Goal: Complete application form: Complete application form

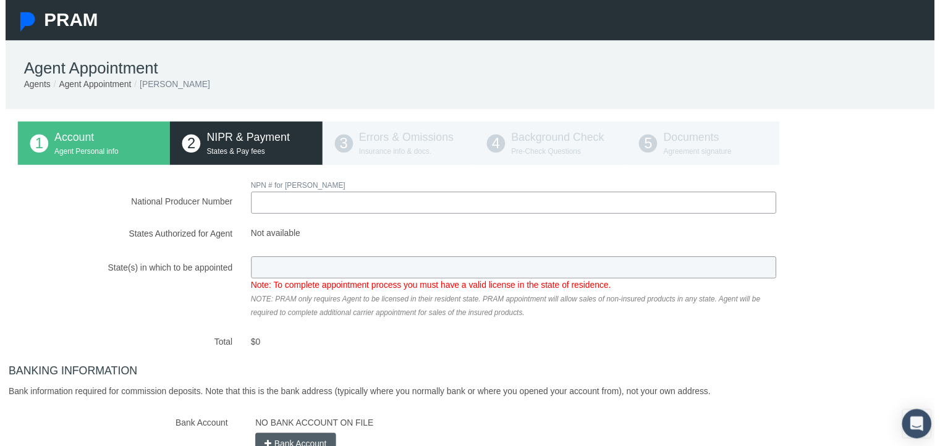
click at [316, 212] on input "National Producer Number" at bounding box center [513, 205] width 531 height 22
type input "21434145"
click at [300, 269] on div "National Producer Number NPN # for ANTHONY GALOVICH 21434145 Loading.. $0" at bounding box center [474, 372] width 924 height 384
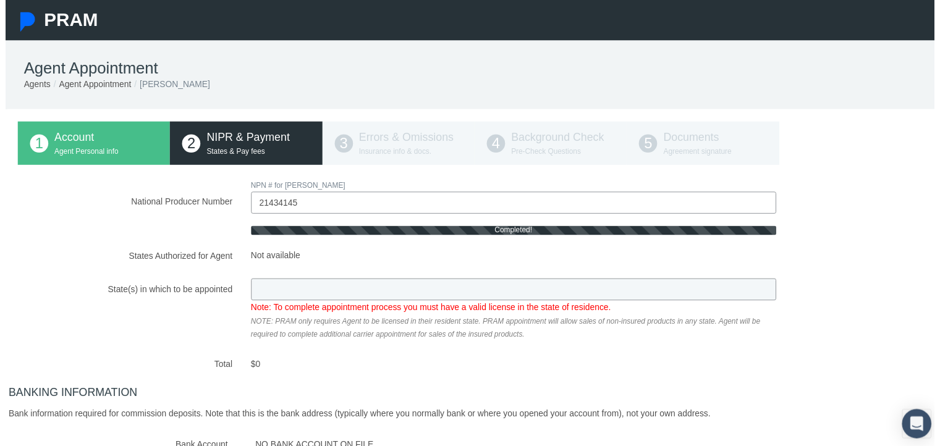
type input "CA"
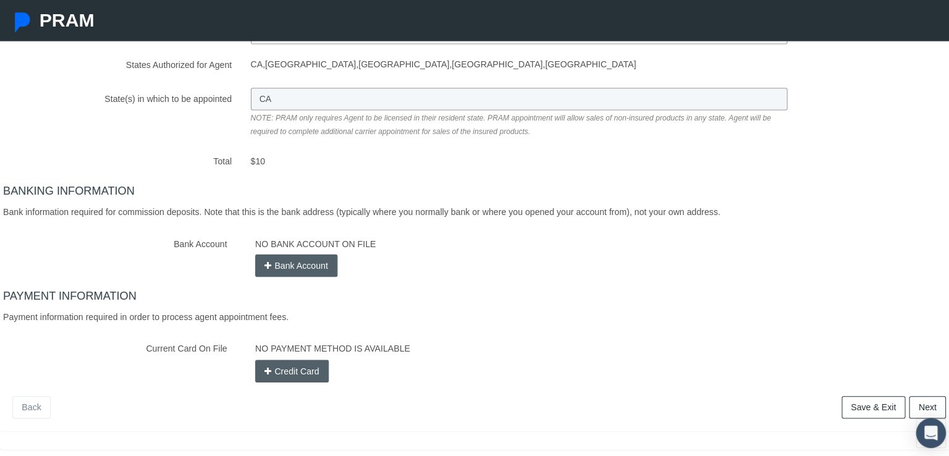
scroll to position [195, 0]
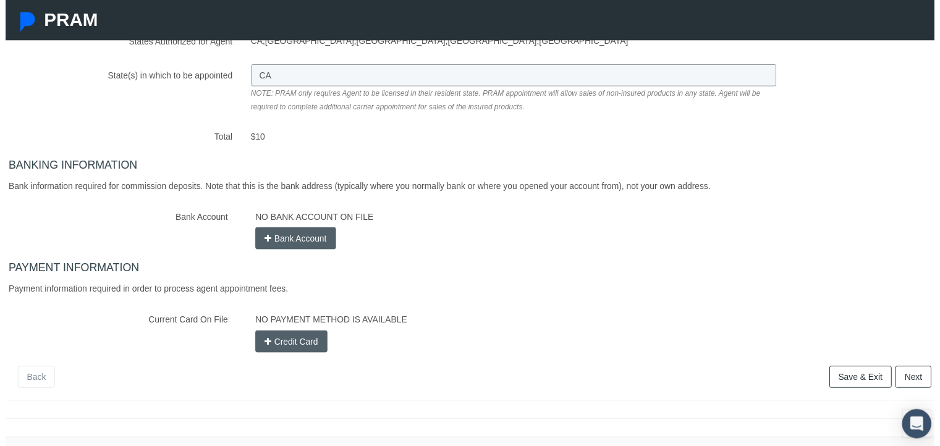
click at [277, 239] on button "Bank Account" at bounding box center [294, 241] width 82 height 22
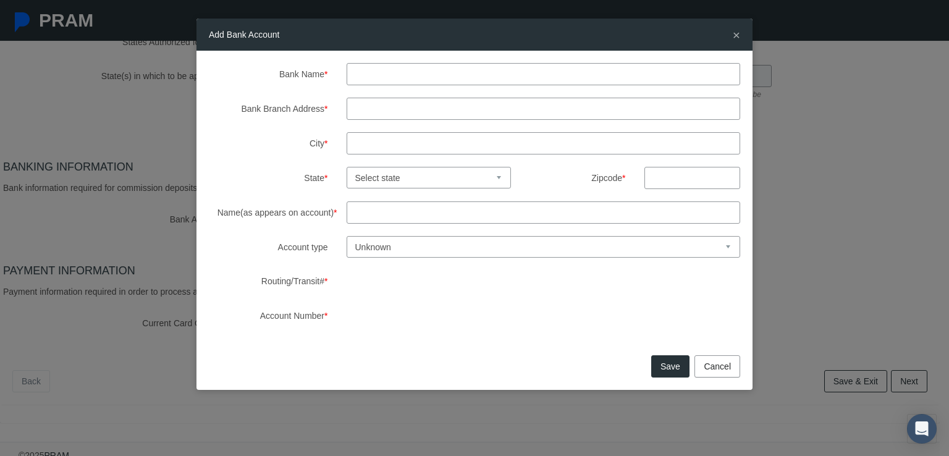
click at [400, 79] on input "Bank Name *" at bounding box center [544, 74] width 394 height 22
type input "ChasE"
type input "Roseville"
type input "3209 Corniche Lane"
select select "CA"
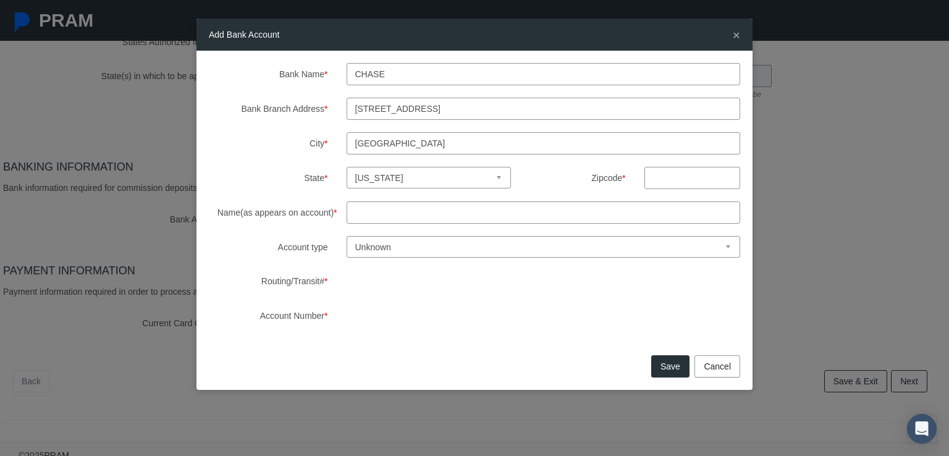
type input "95661"
type input "Anthony Galovich"
drag, startPoint x: 474, startPoint y: 111, endPoint x: 312, endPoint y: 108, distance: 161.9
click at [312, 108] on div "Bank Branch Address * 3209 Corniche Lane" at bounding box center [475, 109] width 550 height 22
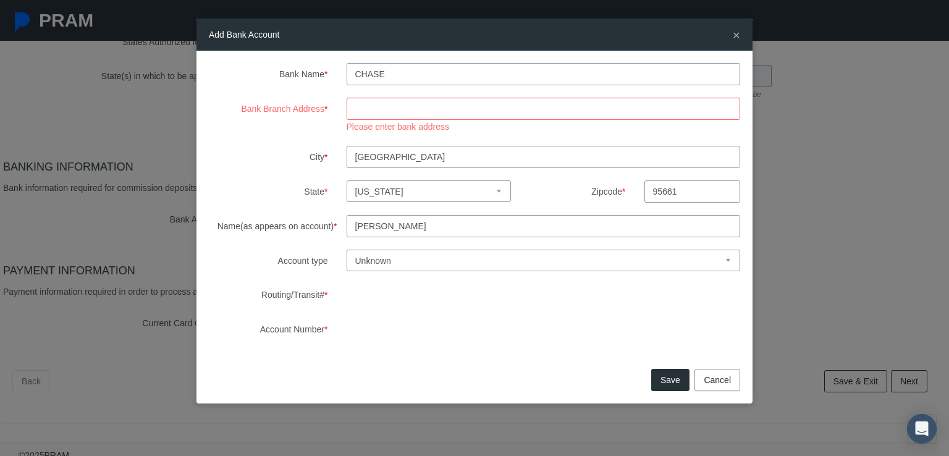
click at [652, 256] on select "Unknown Checking Savings" at bounding box center [544, 261] width 394 height 22
select select "1"
click at [347, 250] on select "Unknown Checking Savings" at bounding box center [544, 261] width 394 height 22
click at [415, 116] on input "Bank Branch Address *" at bounding box center [544, 109] width 394 height 22
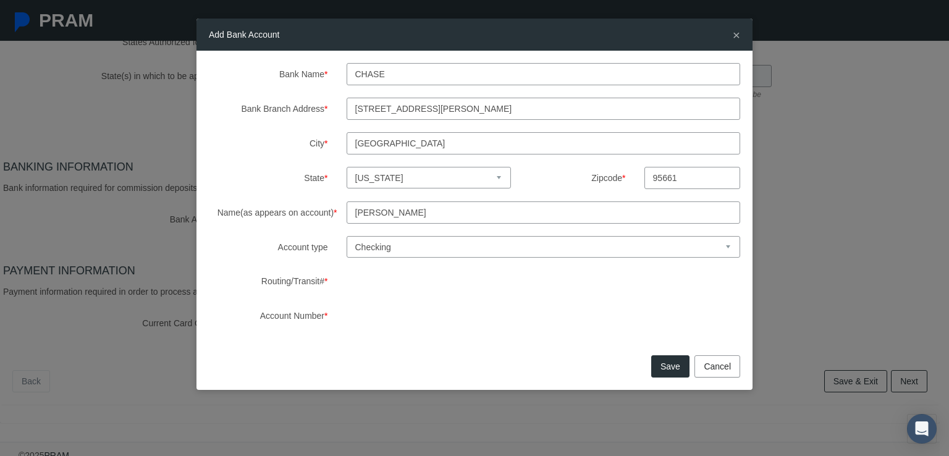
type input "1800 Douglas Blvd"
click at [675, 366] on button "Save" at bounding box center [670, 366] width 38 height 22
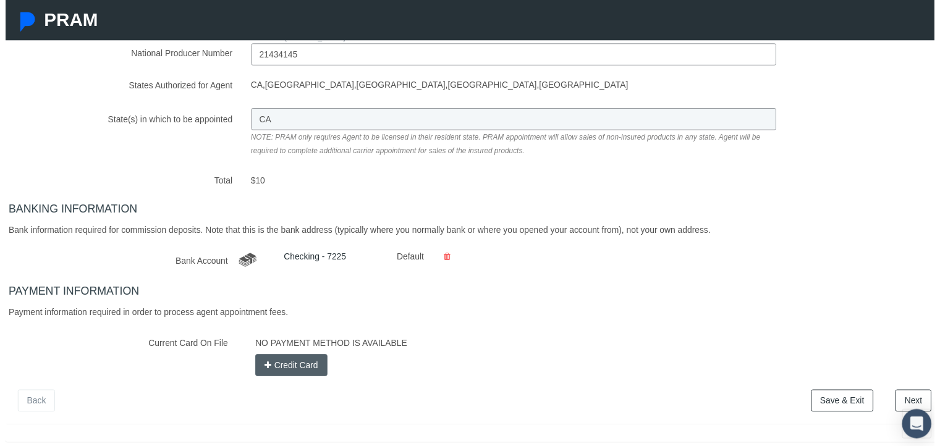
scroll to position [196, 0]
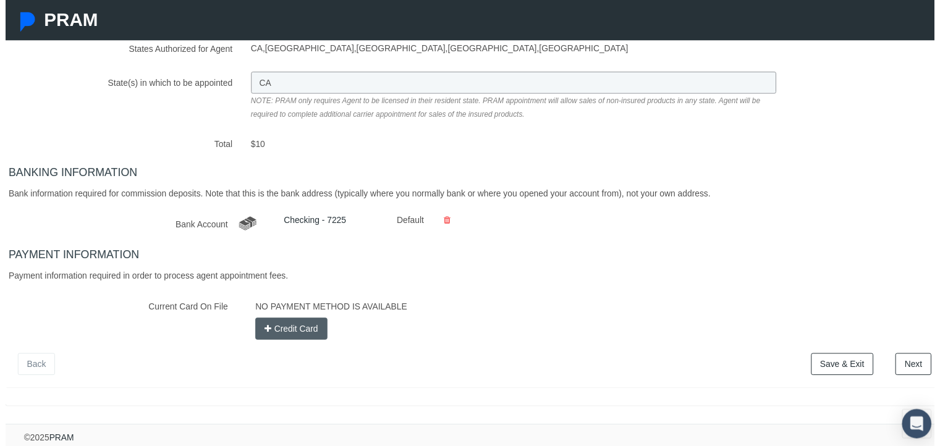
click at [825, 357] on link "Save & Exit" at bounding box center [846, 368] width 63 height 22
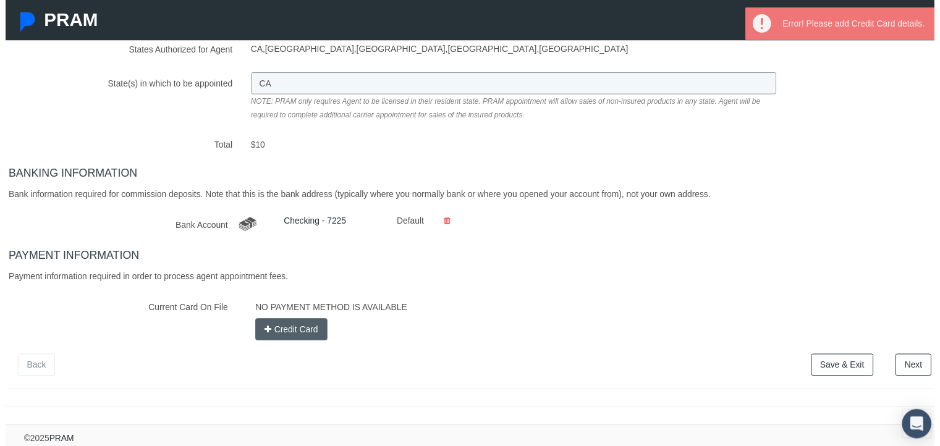
scroll to position [186, 0]
click at [282, 339] on button "Credit Card" at bounding box center [289, 334] width 73 height 22
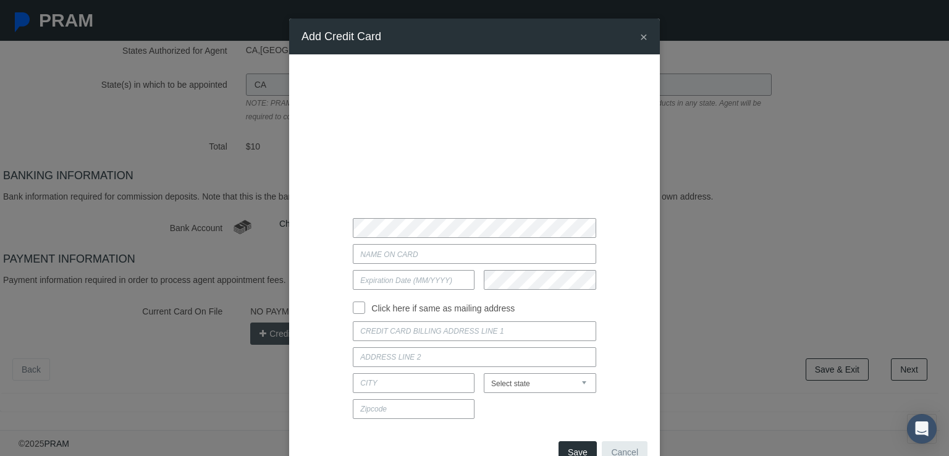
click at [412, 246] on input "Current Card On File" at bounding box center [474, 254] width 243 height 20
type input "Anthony Galovich"
click at [408, 279] on input "text" at bounding box center [414, 280] width 122 height 20
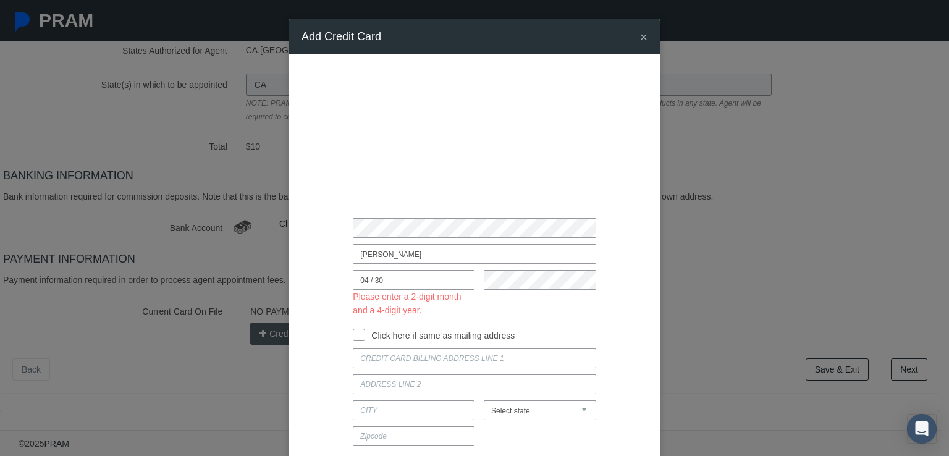
click at [408, 279] on input "04 / 30" at bounding box center [414, 280] width 122 height 20
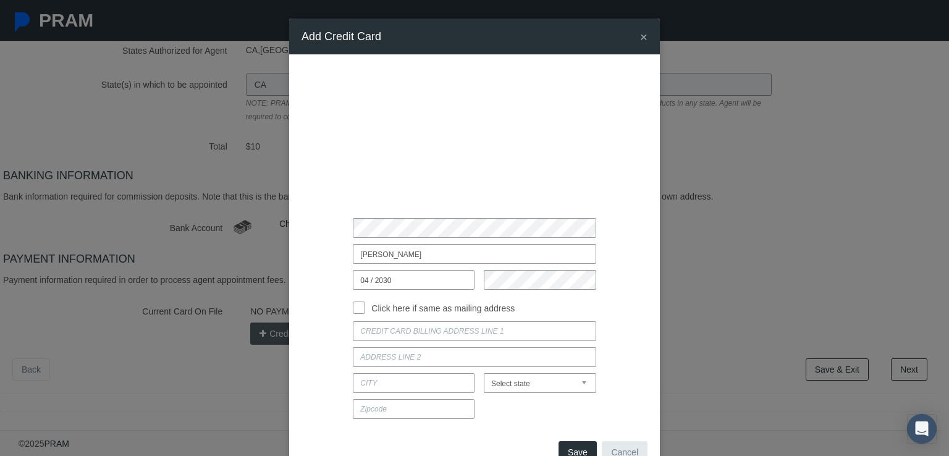
type input "04 / 2030"
click at [356, 308] on input "Click here if same as mailing address" at bounding box center [359, 306] width 12 height 12
checkbox input "true"
type input "[STREET_ADDRESS]"
type input "ROSEVILLE"
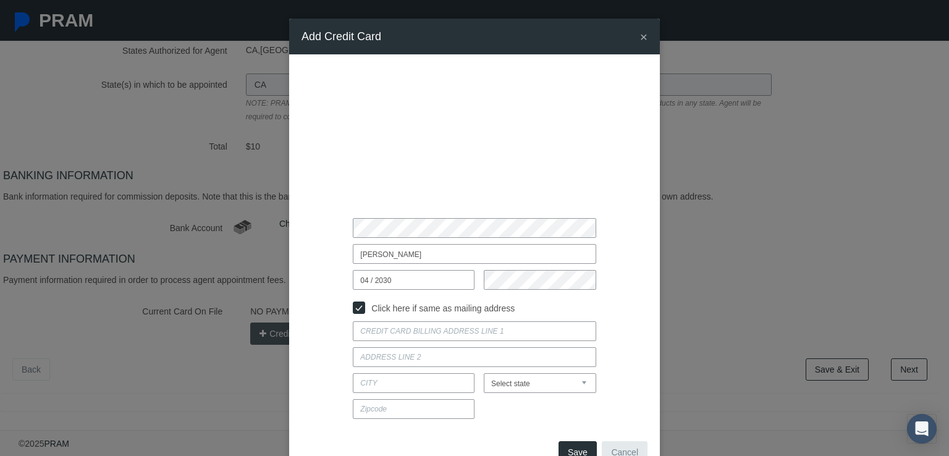
select select "CA"
type input "95661"
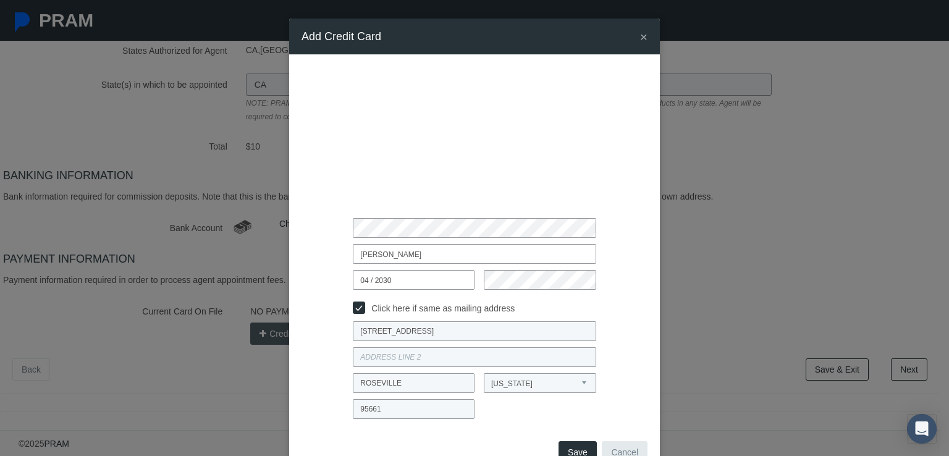
click at [575, 446] on button "Save" at bounding box center [578, 452] width 38 height 22
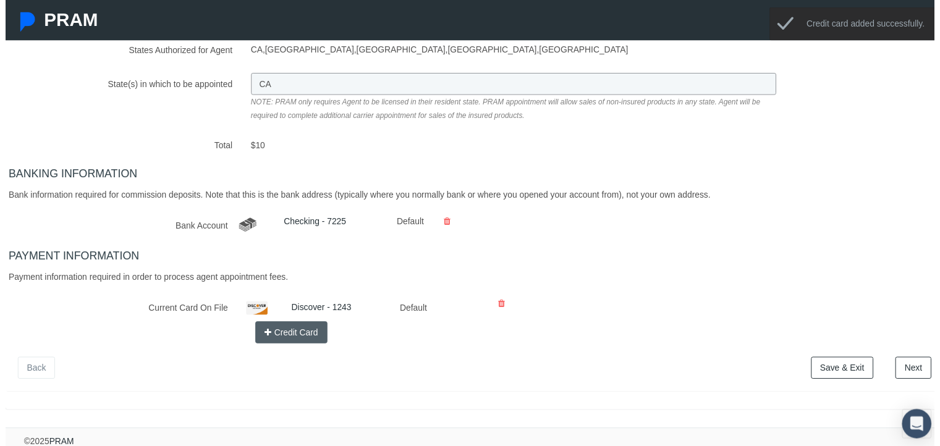
click at [904, 379] on link "Next" at bounding box center [918, 372] width 36 height 22
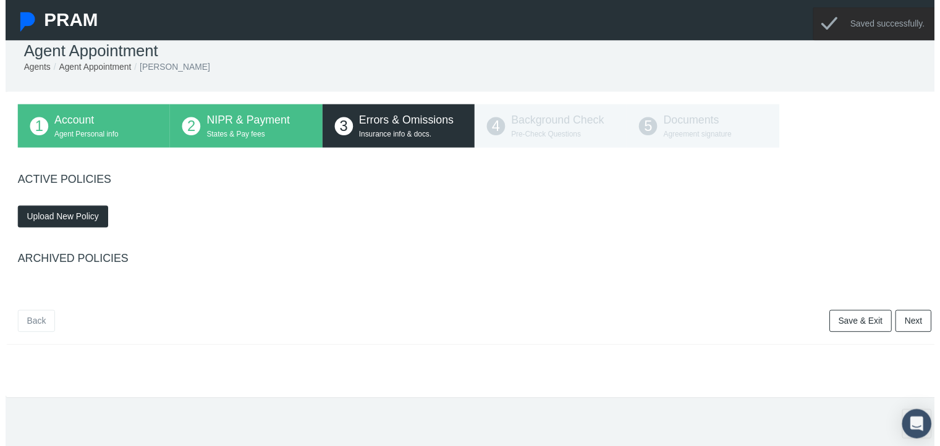
scroll to position [0, 0]
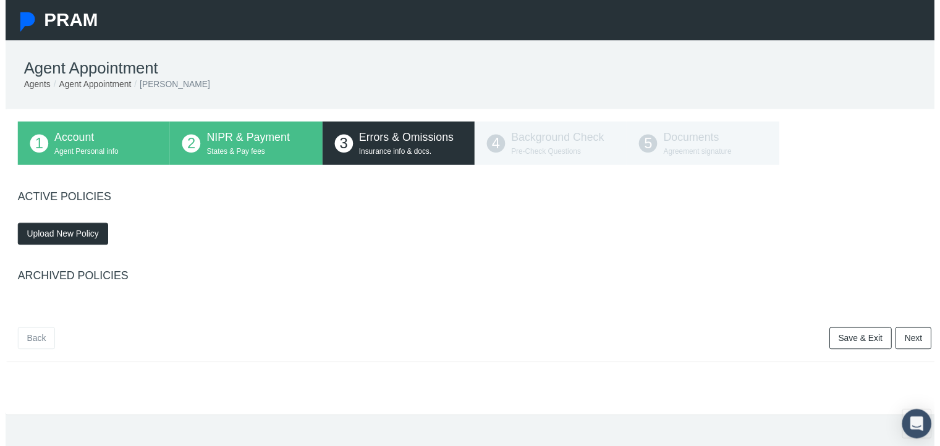
click at [60, 240] on span "Upload New Policy" at bounding box center [58, 237] width 73 height 10
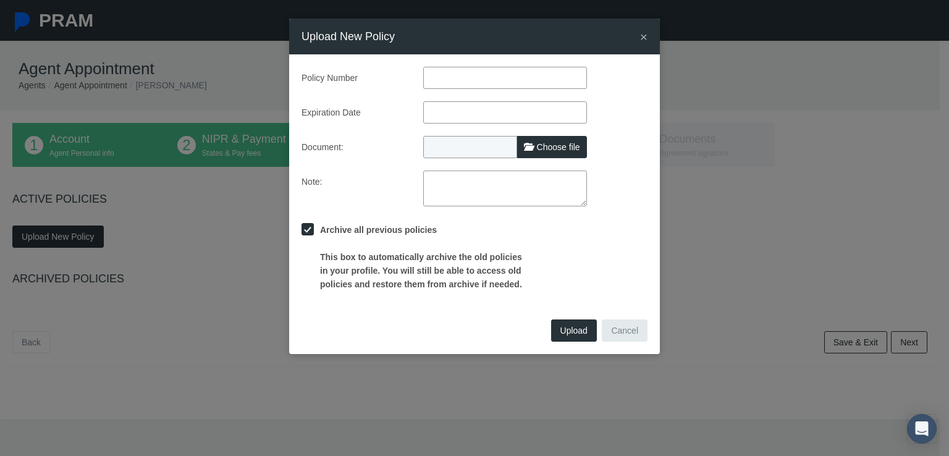
click at [469, 77] on input "text" at bounding box center [505, 78] width 164 height 22
type input "596427449"
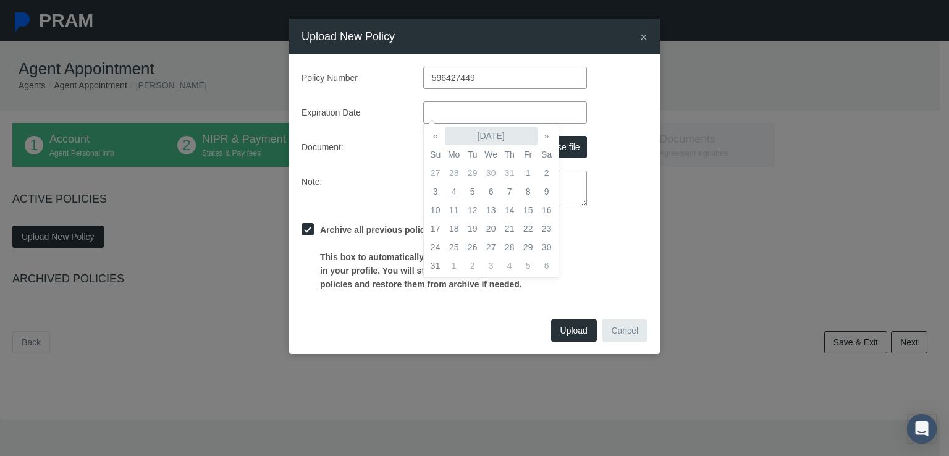
click at [472, 135] on th "August 2025" at bounding box center [491, 136] width 93 height 19
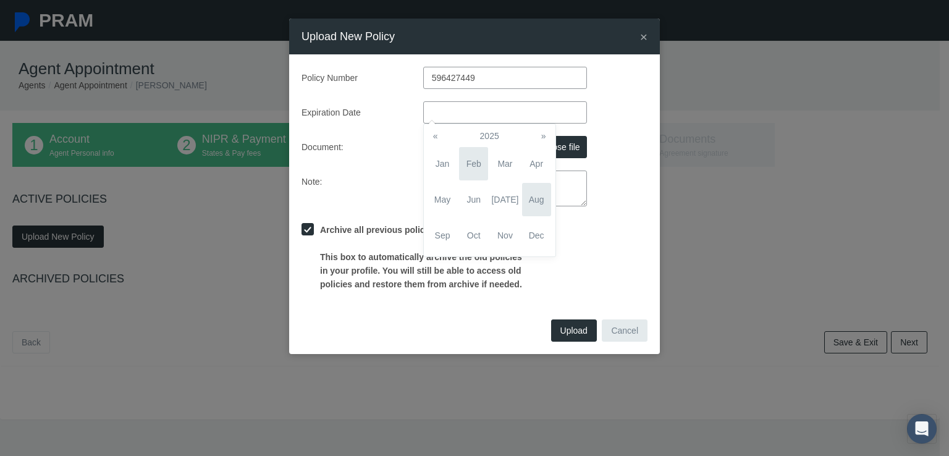
click at [471, 162] on span "Feb" at bounding box center [473, 163] width 29 height 33
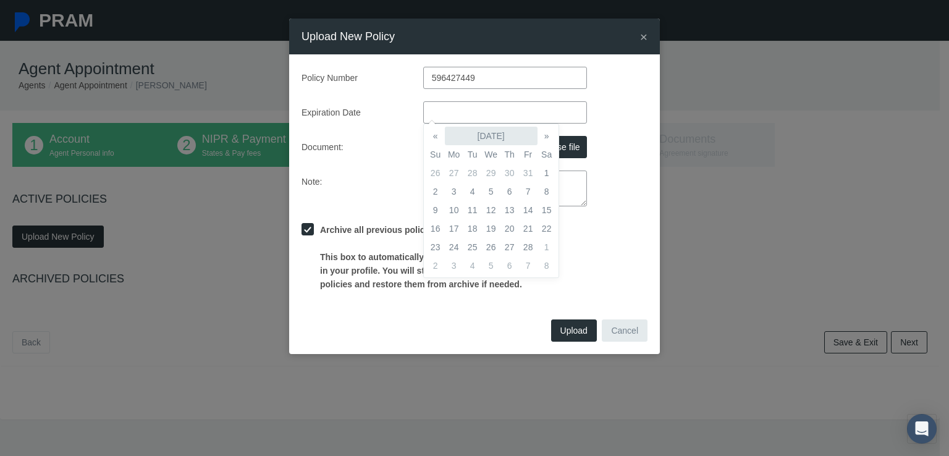
click at [514, 140] on th "February 2025" at bounding box center [491, 136] width 93 height 19
click at [516, 140] on th "2025" at bounding box center [490, 136] width 90 height 19
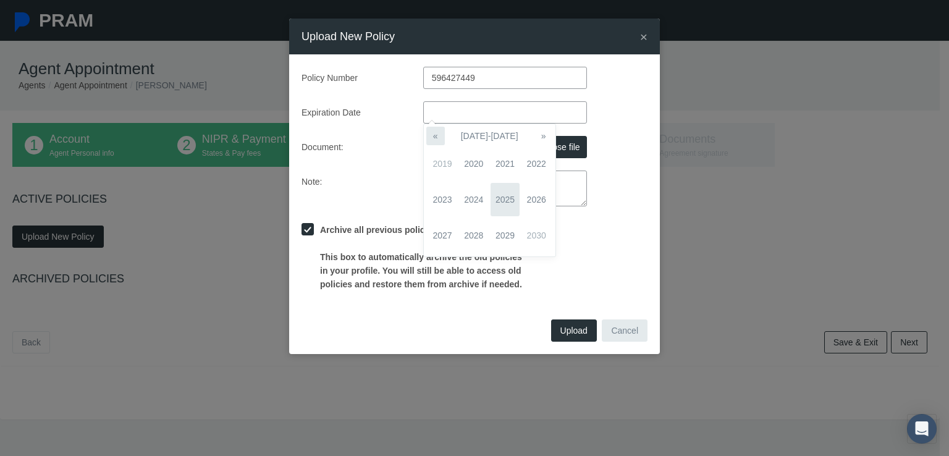
click at [439, 138] on th "«" at bounding box center [435, 136] width 19 height 19
click at [541, 134] on th "»" at bounding box center [544, 136] width 19 height 19
click at [436, 137] on th "«" at bounding box center [435, 136] width 19 height 19
click at [492, 138] on th "2010-2019" at bounding box center [490, 136] width 90 height 19
drag, startPoint x: 492, startPoint y: 138, endPoint x: 468, endPoint y: 115, distance: 33.2
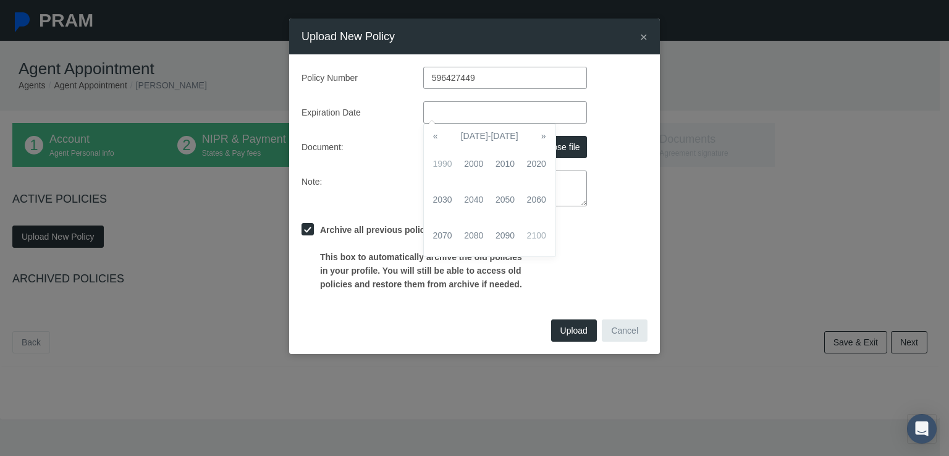
click at [468, 115] on body "PRAM Agent Appointment Agents Agent Appointment ANTHONY GALOVICH 1 Account" at bounding box center [474, 228] width 949 height 456
click at [530, 112] on input "text" at bounding box center [505, 112] width 164 height 22
click at [468, 196] on span "2040" at bounding box center [473, 199] width 29 height 33
click at [437, 132] on th "«" at bounding box center [435, 136] width 19 height 19
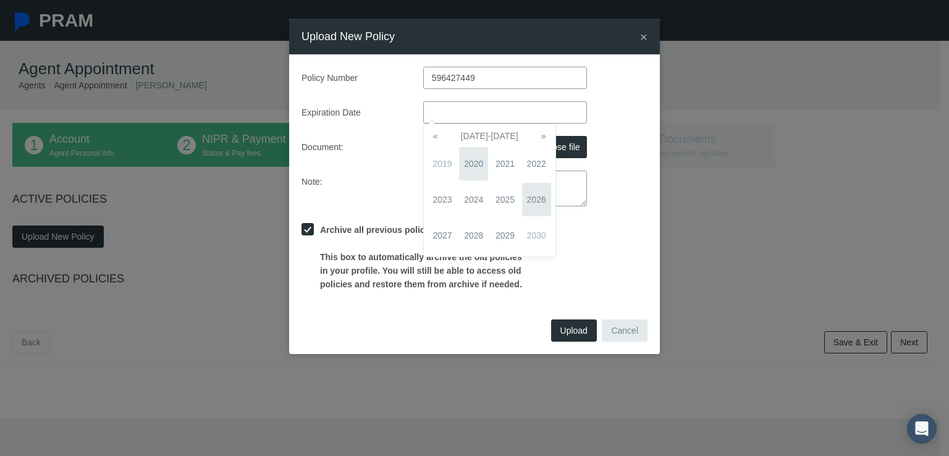
click at [534, 197] on span "2026" at bounding box center [536, 199] width 29 height 33
click at [466, 158] on span "Feb" at bounding box center [473, 163] width 29 height 33
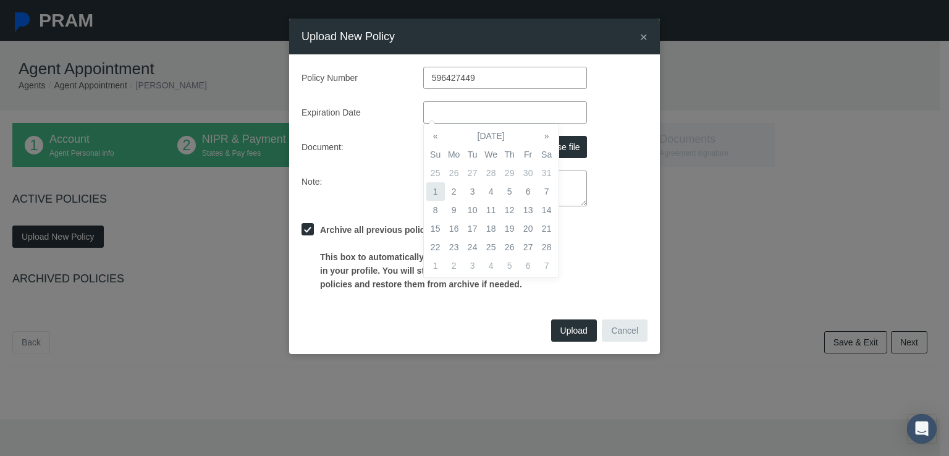
click at [427, 188] on td "1" at bounding box center [435, 191] width 19 height 19
type input "[DATE]"
click at [625, 158] on div "Document: Choose file" at bounding box center [474, 147] width 365 height 22
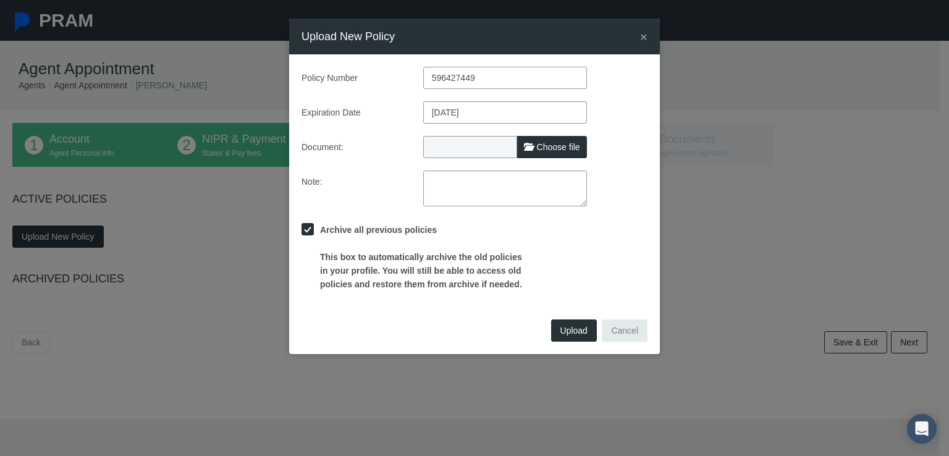
click at [544, 150] on span "Choose file" at bounding box center [558, 147] width 43 height 10
click at [544, 150] on input "Choose file" at bounding box center [505, 144] width 164 height 17
type input "C:\fakepath\Anthony_Galovich_lh-eo_certificate.pdf"
type input "Anthony_Galovich_lh-eo_certificate.pdf"
click at [573, 331] on span "Upload" at bounding box center [573, 331] width 27 height 10
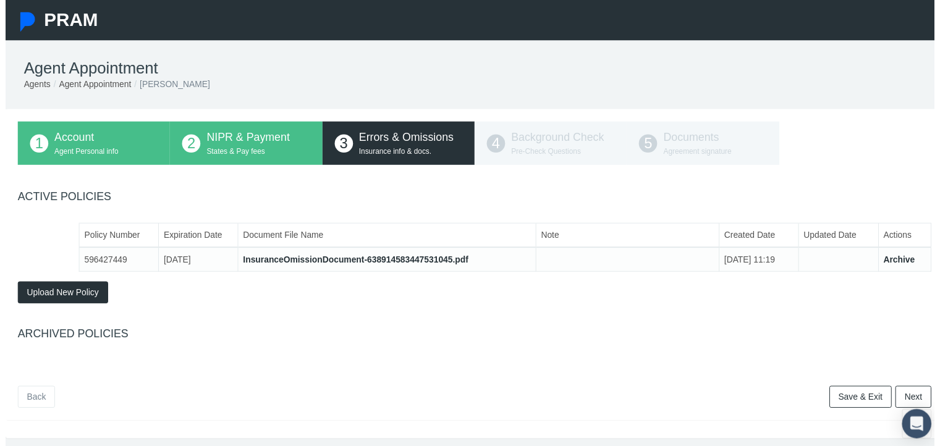
click at [872, 404] on link "Save & Exit" at bounding box center [865, 402] width 63 height 22
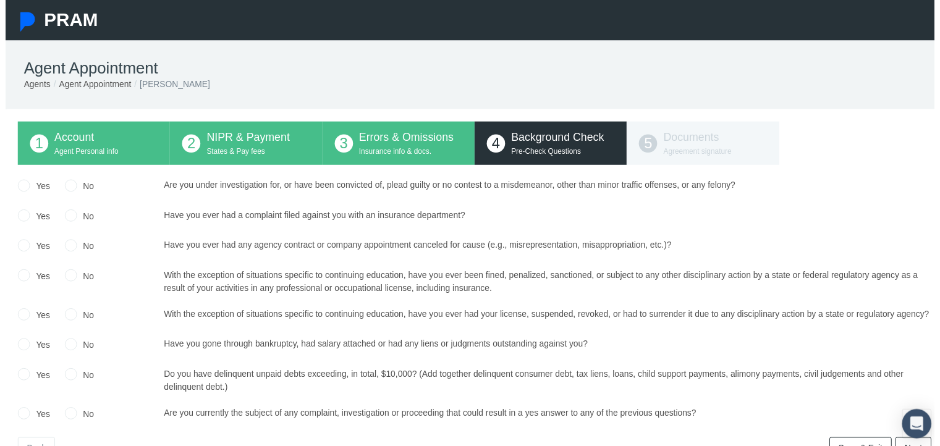
click at [68, 187] on input "No" at bounding box center [66, 186] width 12 height 12
radio input "true"
click at [72, 219] on input "No" at bounding box center [66, 217] width 12 height 12
radio input "true"
click at [64, 253] on input "No" at bounding box center [66, 247] width 12 height 12
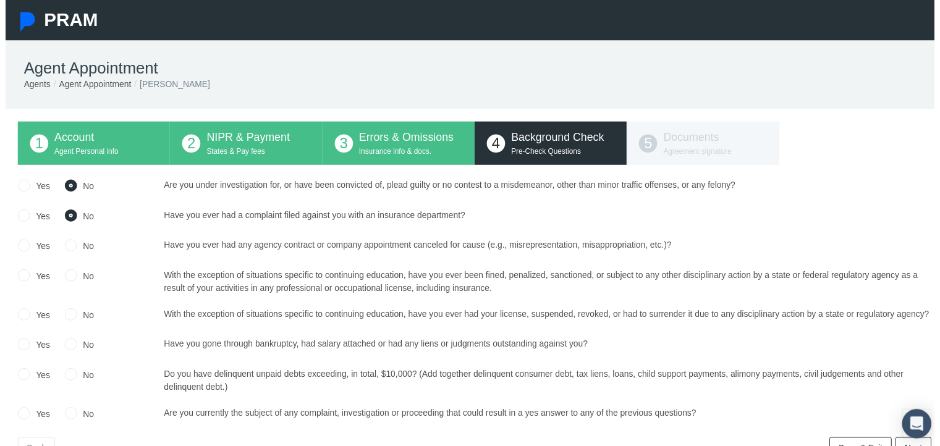
radio input "true"
click at [59, 290] on div "Yes No" at bounding box center [81, 284] width 157 height 27
click at [63, 327] on div "No" at bounding box center [75, 320] width 30 height 18
click at [67, 275] on input "No" at bounding box center [66, 277] width 12 height 12
radio input "true"
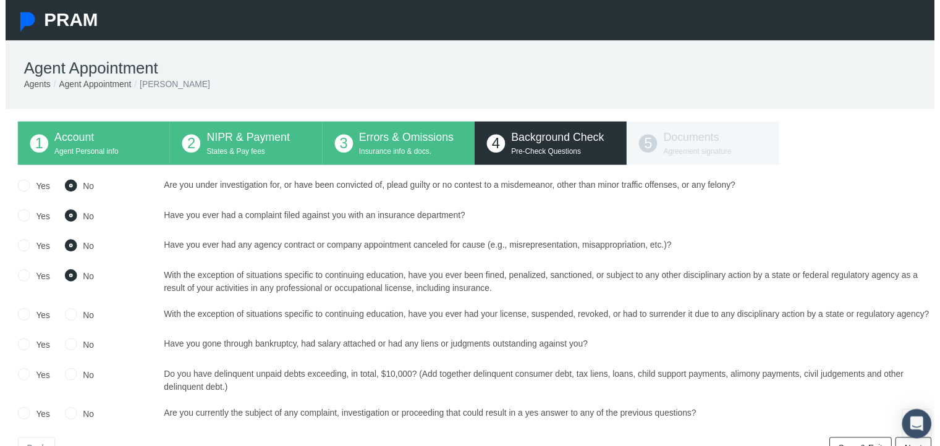
click at [68, 319] on input "No" at bounding box center [66, 317] width 12 height 12
radio input "true"
click at [62, 353] on input "No" at bounding box center [66, 347] width 12 height 12
radio input "true"
click at [62, 381] on input "No" at bounding box center [66, 377] width 12 height 12
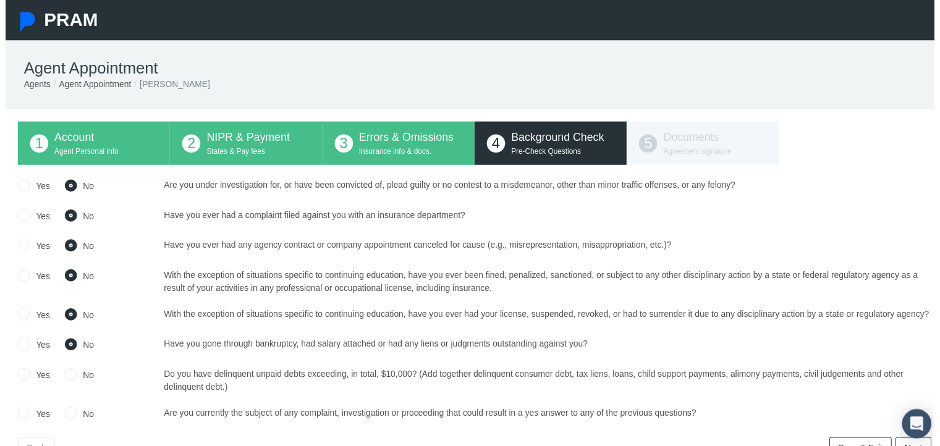
radio input "true"
click at [59, 425] on div "Yes No" at bounding box center [81, 420] width 157 height 18
click at [67, 423] on input "No" at bounding box center [66, 417] width 12 height 12
radio input "true"
click at [12, 411] on input "Yes" at bounding box center [18, 417] width 12 height 12
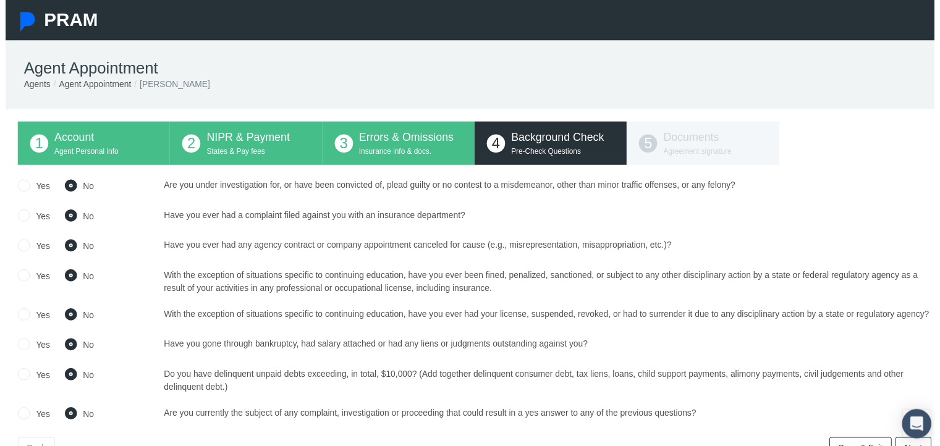
radio input "true"
click at [60, 411] on input "No" at bounding box center [66, 417] width 12 height 12
radio input "true"
click at [12, 411] on input "Yes" at bounding box center [18, 417] width 12 height 12
radio input "true"
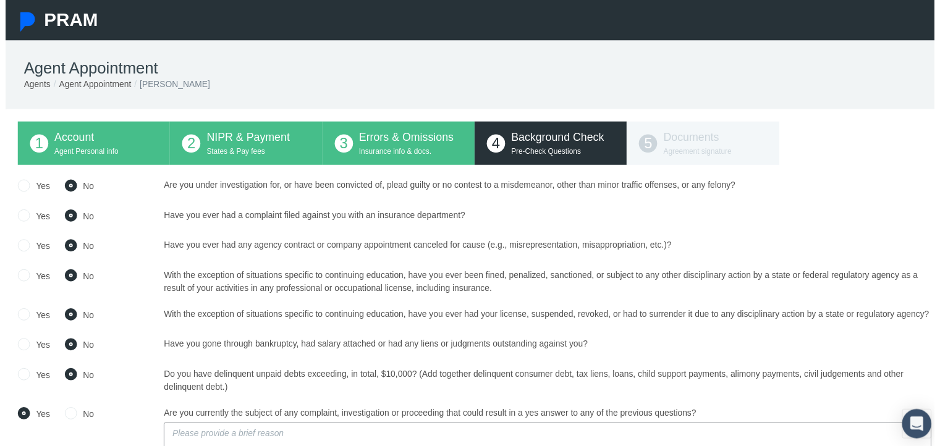
click at [60, 411] on input "No" at bounding box center [66, 417] width 12 height 12
radio input "true"
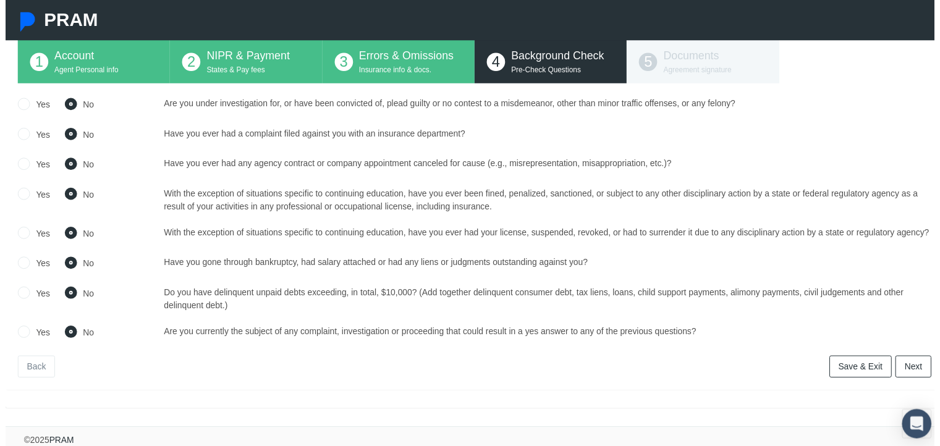
scroll to position [104, 0]
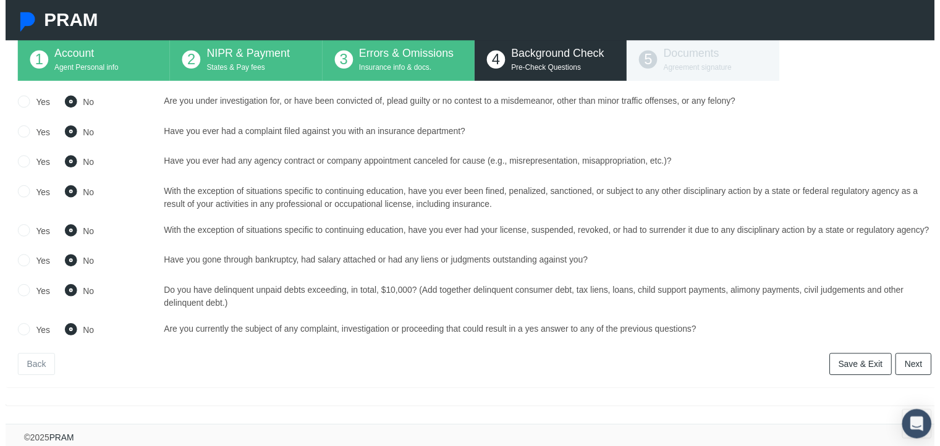
click at [921, 362] on link "Next" at bounding box center [918, 368] width 36 height 22
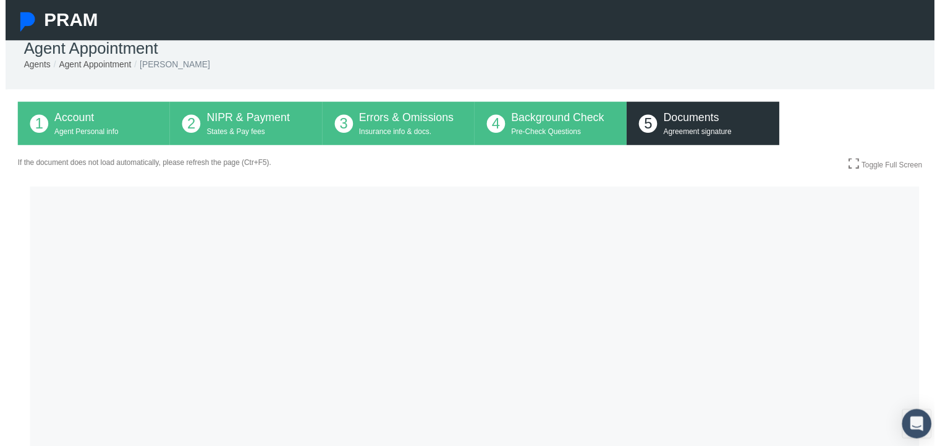
scroll to position [20, 0]
